Goal: Transaction & Acquisition: Purchase product/service

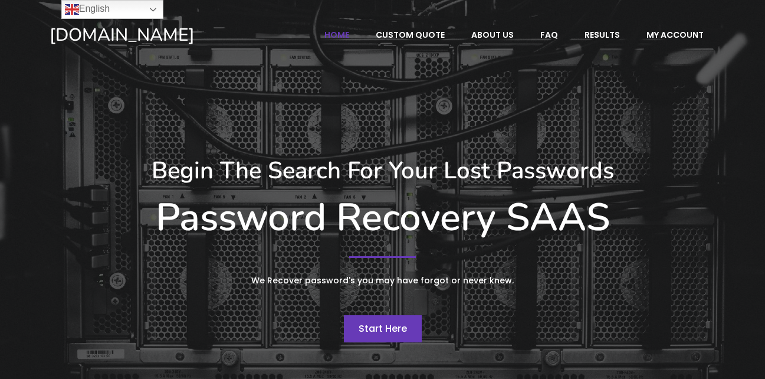
click at [379, 334] on span "Start Here" at bounding box center [383, 328] width 48 height 14
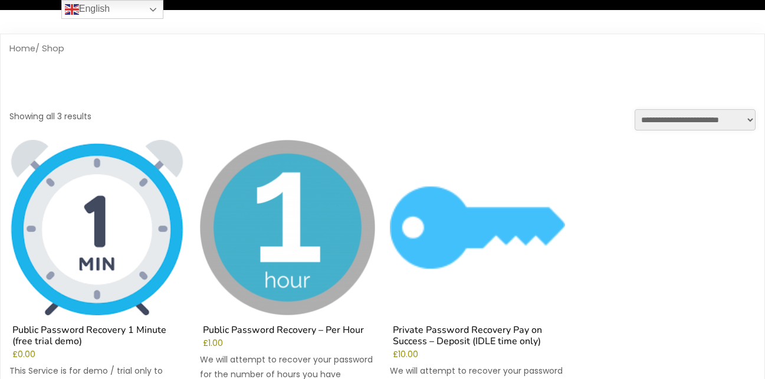
scroll to position [34, 0]
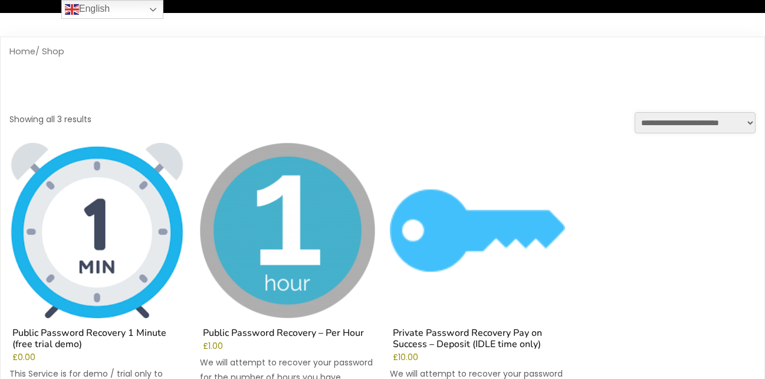
click at [107, 220] on img at bounding box center [96, 230] width 175 height 175
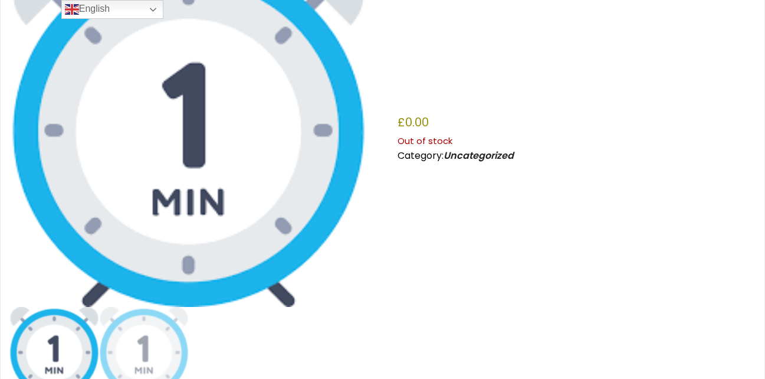
scroll to position [157, 0]
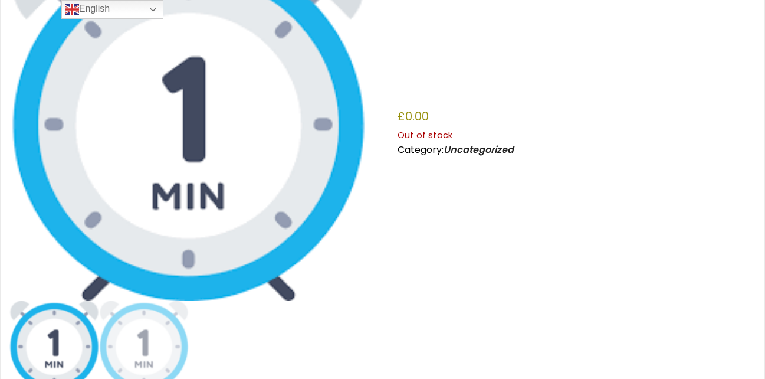
click at [232, 143] on img at bounding box center [188, 122] width 358 height 358
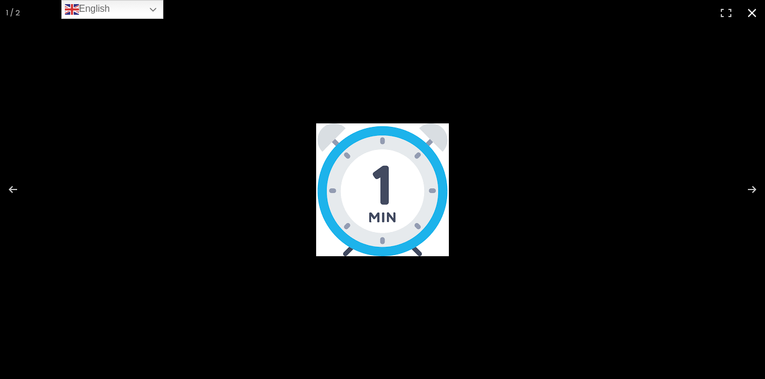
click at [747, 12] on button "Close (Esc)" at bounding box center [752, 13] width 26 height 26
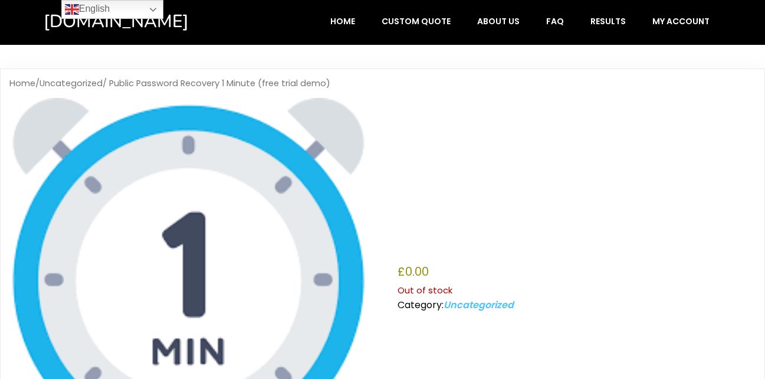
scroll to position [0, 0]
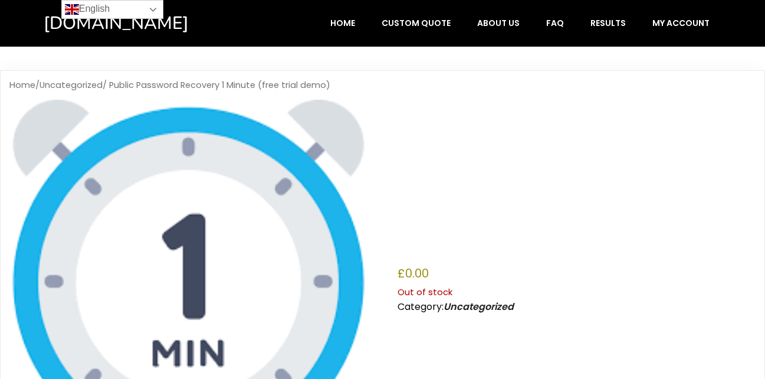
click at [157, 15] on link "English" at bounding box center [112, 9] width 102 height 19
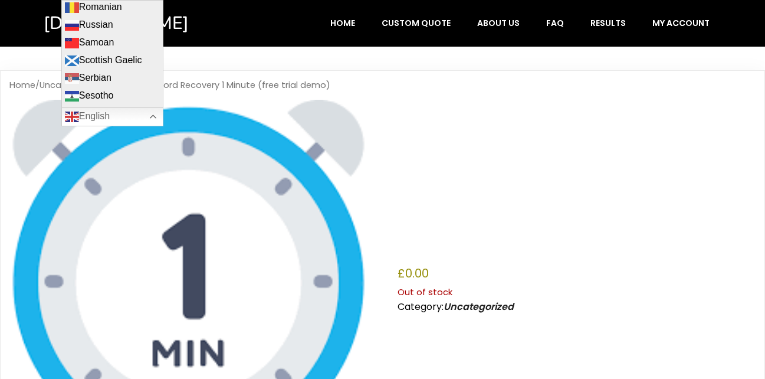
scroll to position [1341, 0]
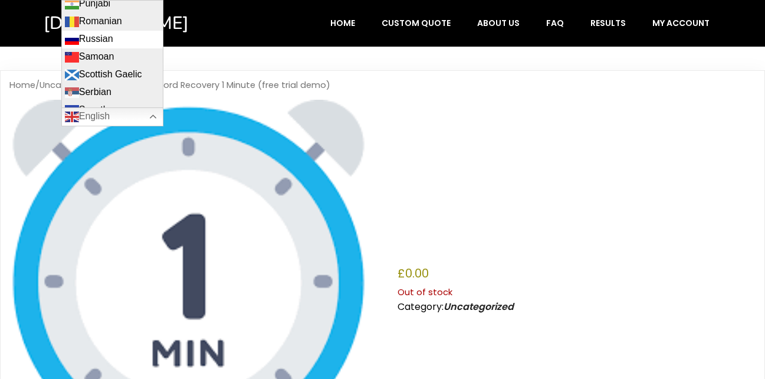
click at [133, 31] on link "Russian" at bounding box center [112, 40] width 101 height 18
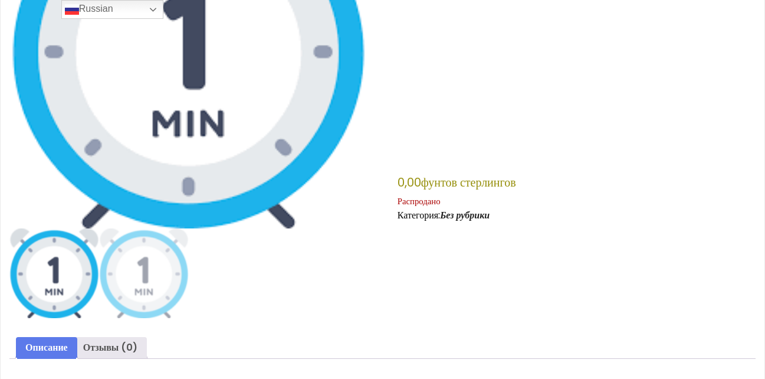
scroll to position [291, 0]
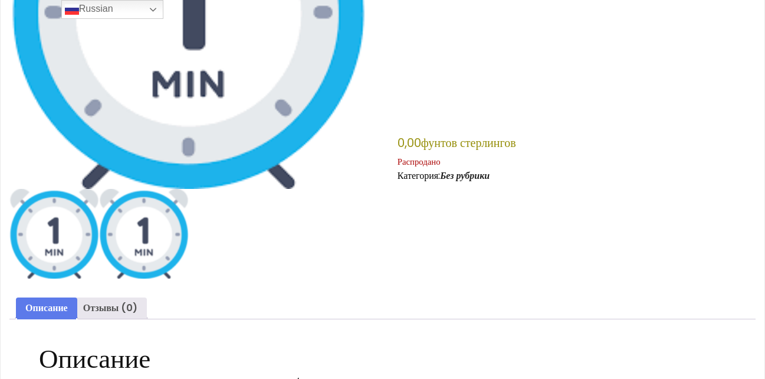
click at [143, 237] on img at bounding box center [144, 234] width 90 height 90
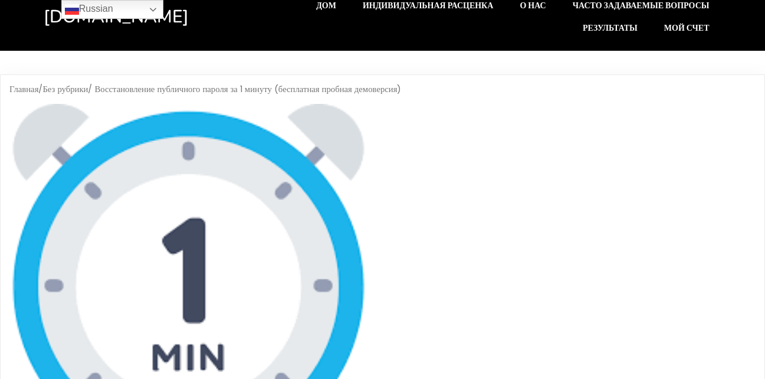
scroll to position [0, 0]
